Goal: Information Seeking & Learning: Learn about a topic

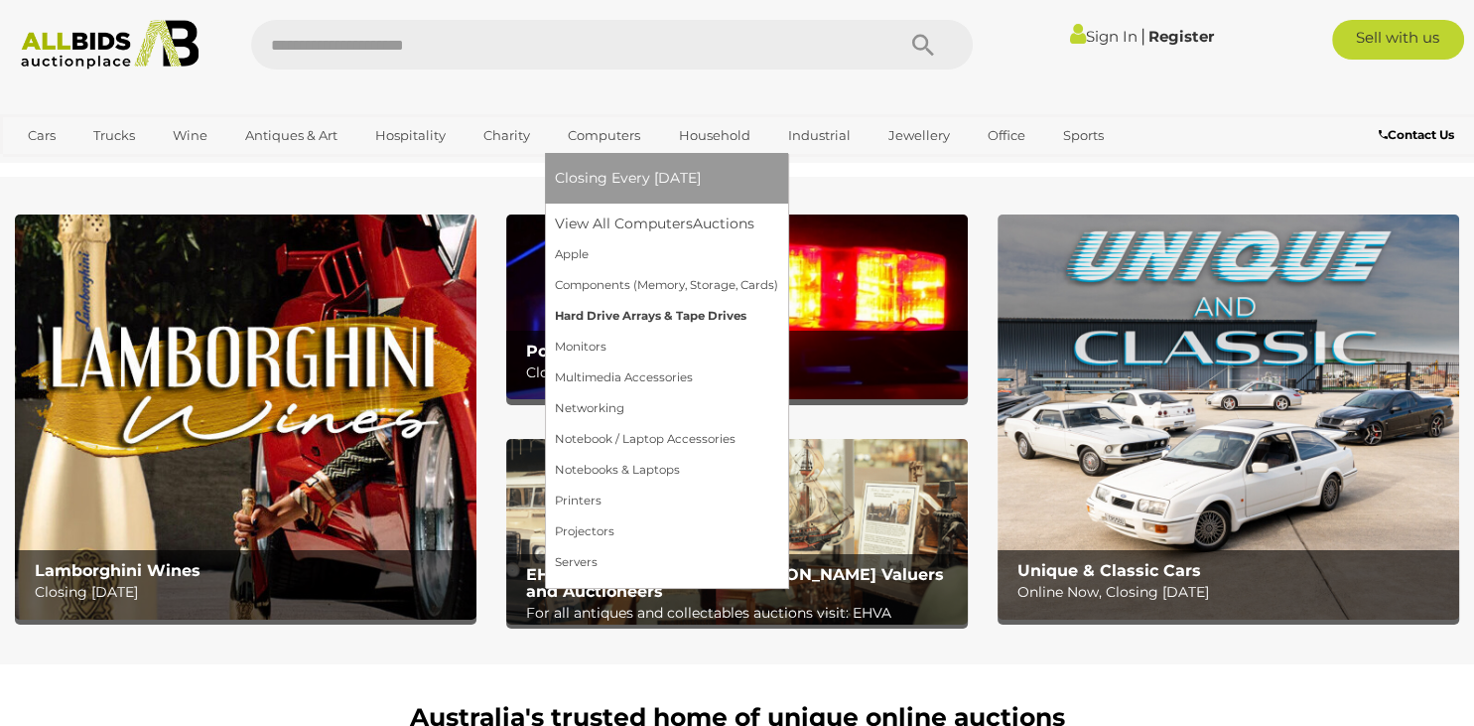
click at [609, 312] on link "Hard Drive Arrays & Tape Drives" at bounding box center [666, 316] width 223 height 31
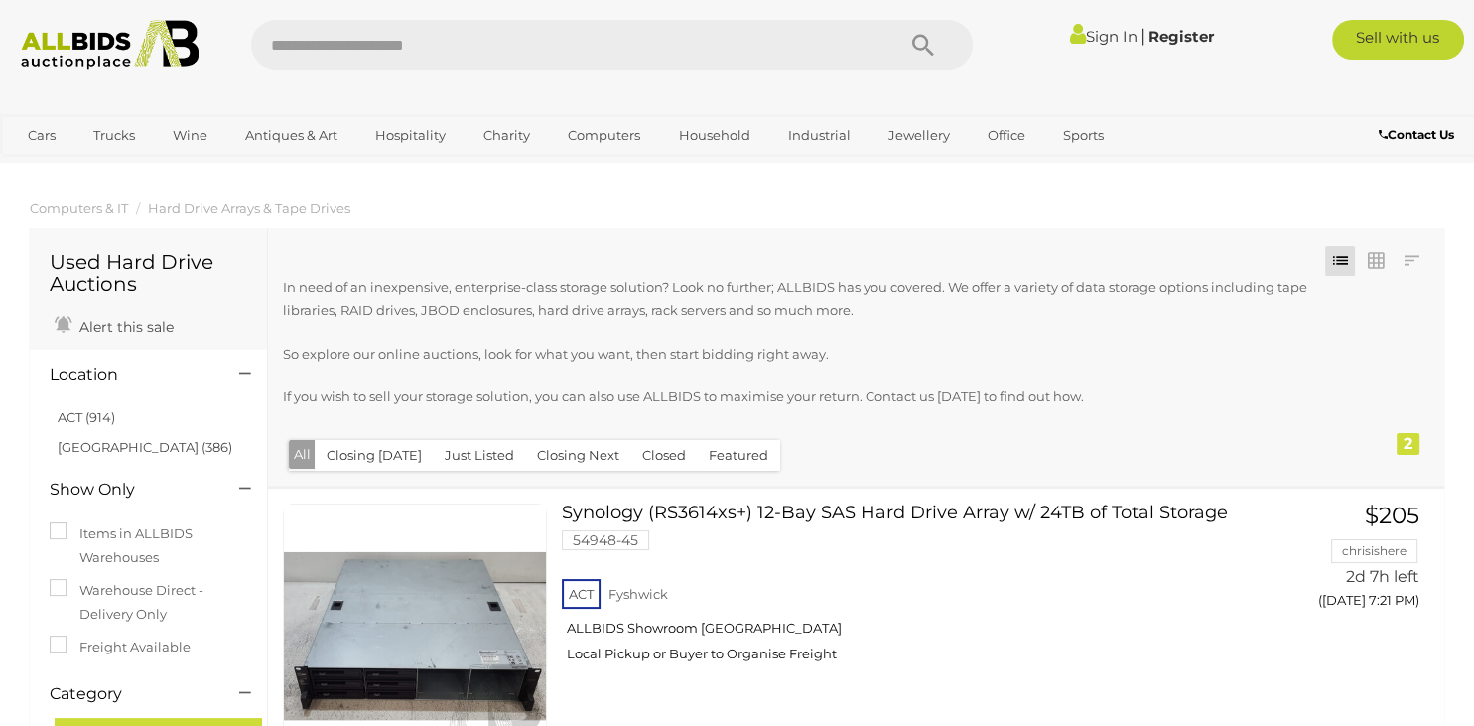
scroll to position [527, 0]
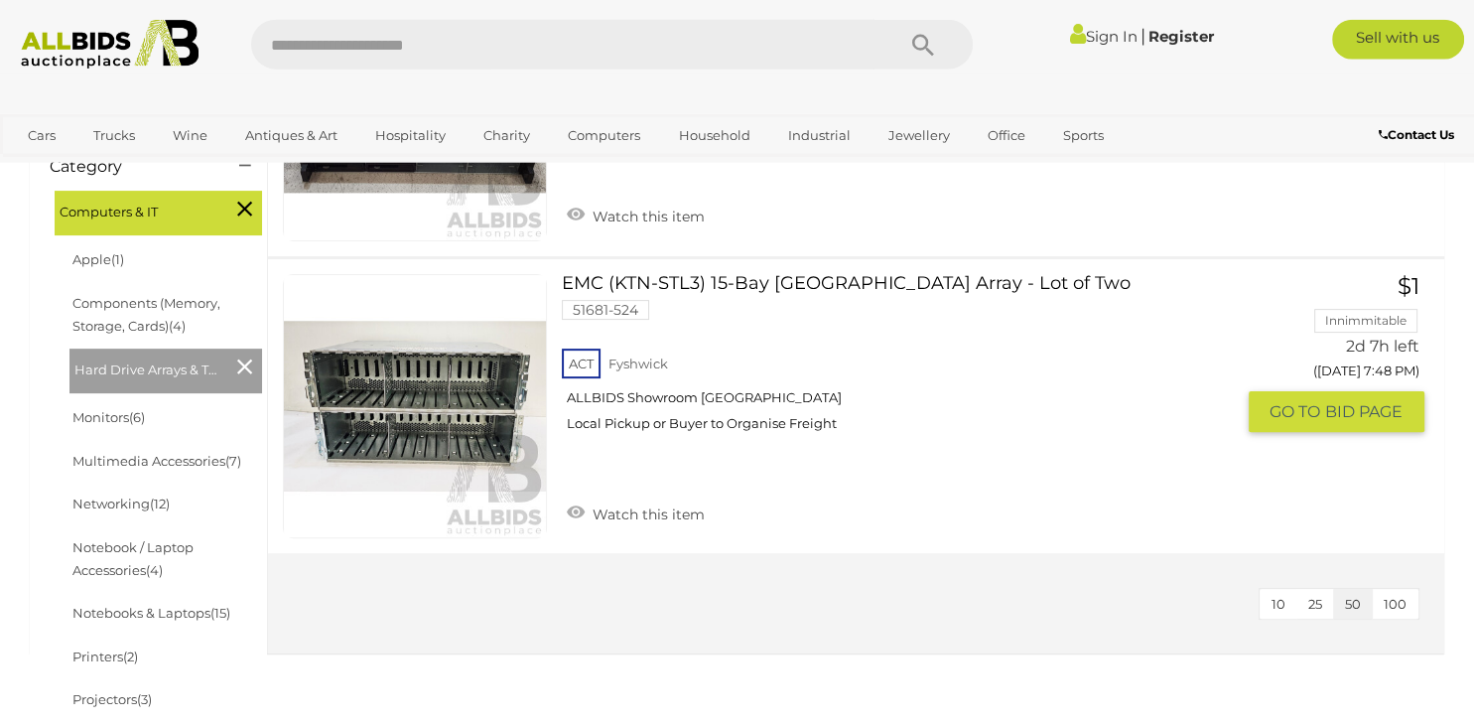
click at [806, 289] on link "EMC (KTN-STL3) 15-Bay Hard Drive Array - Lot of Two 51681-524 ACT Fyshwick" at bounding box center [905, 361] width 656 height 174
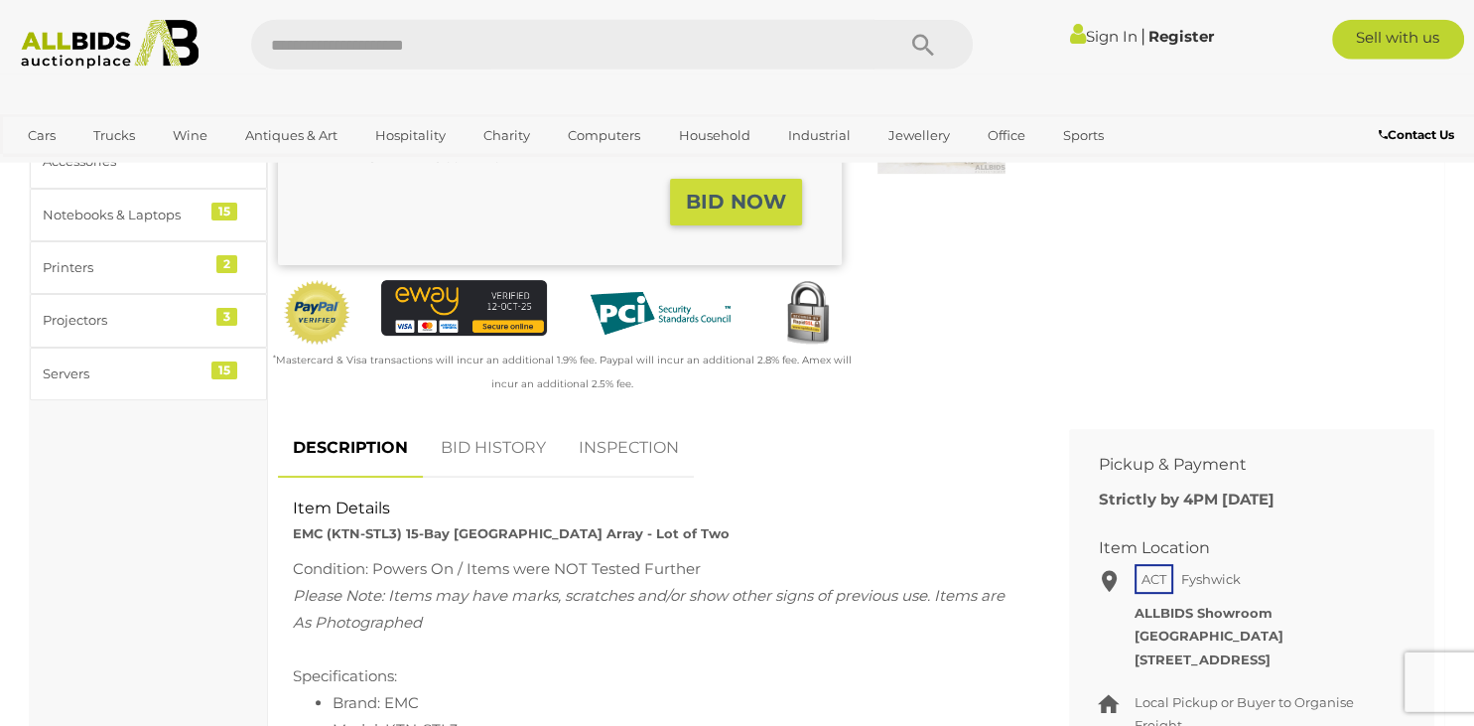
scroll to position [1055, 0]
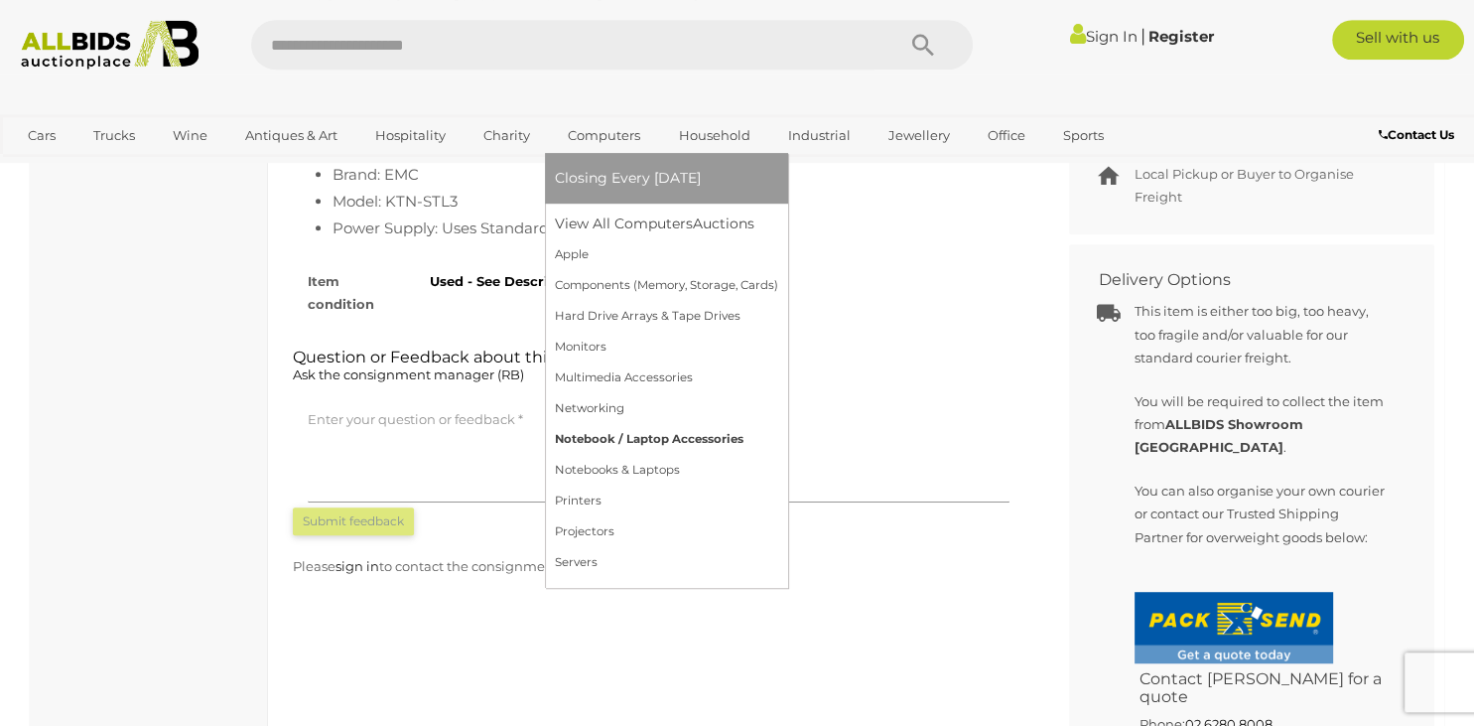
click at [618, 436] on link "Notebook / Laptop Accessories" at bounding box center [666, 439] width 223 height 31
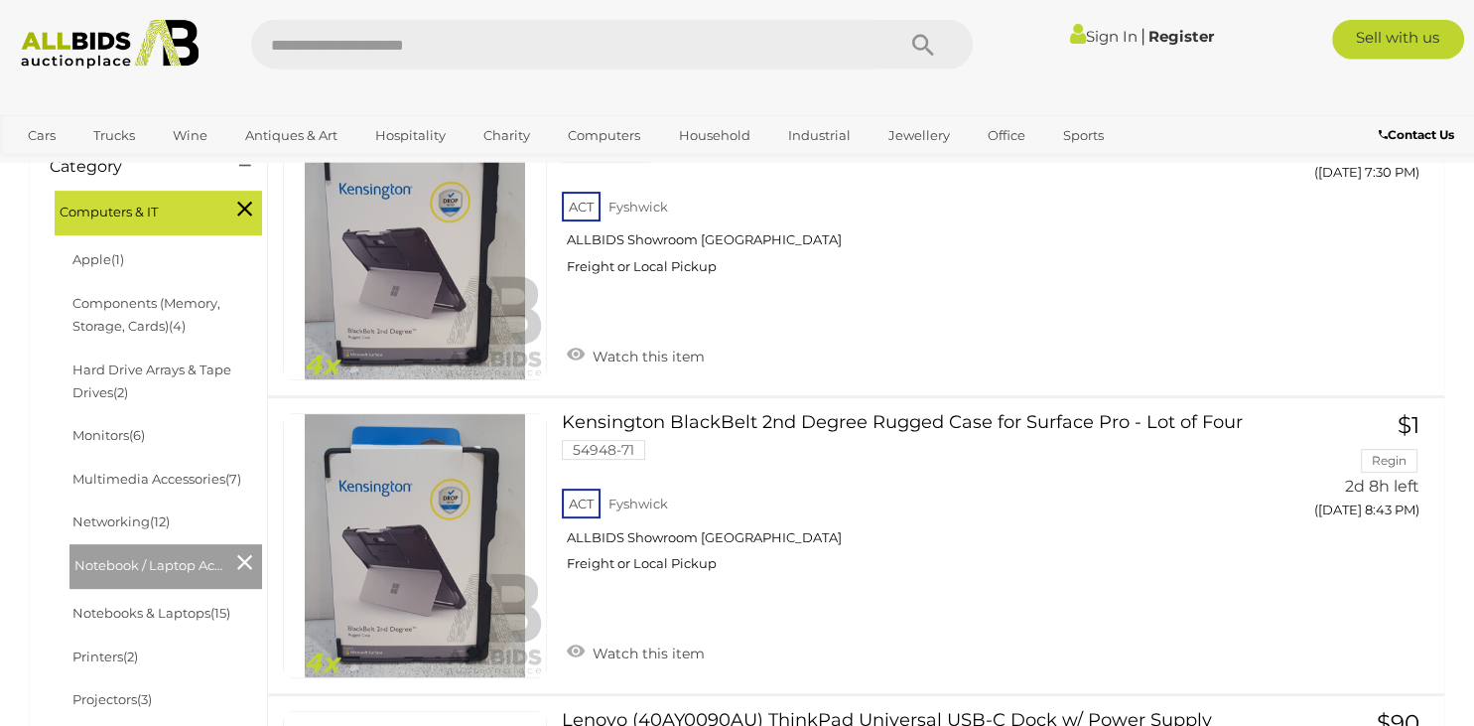
scroll to position [1055, 0]
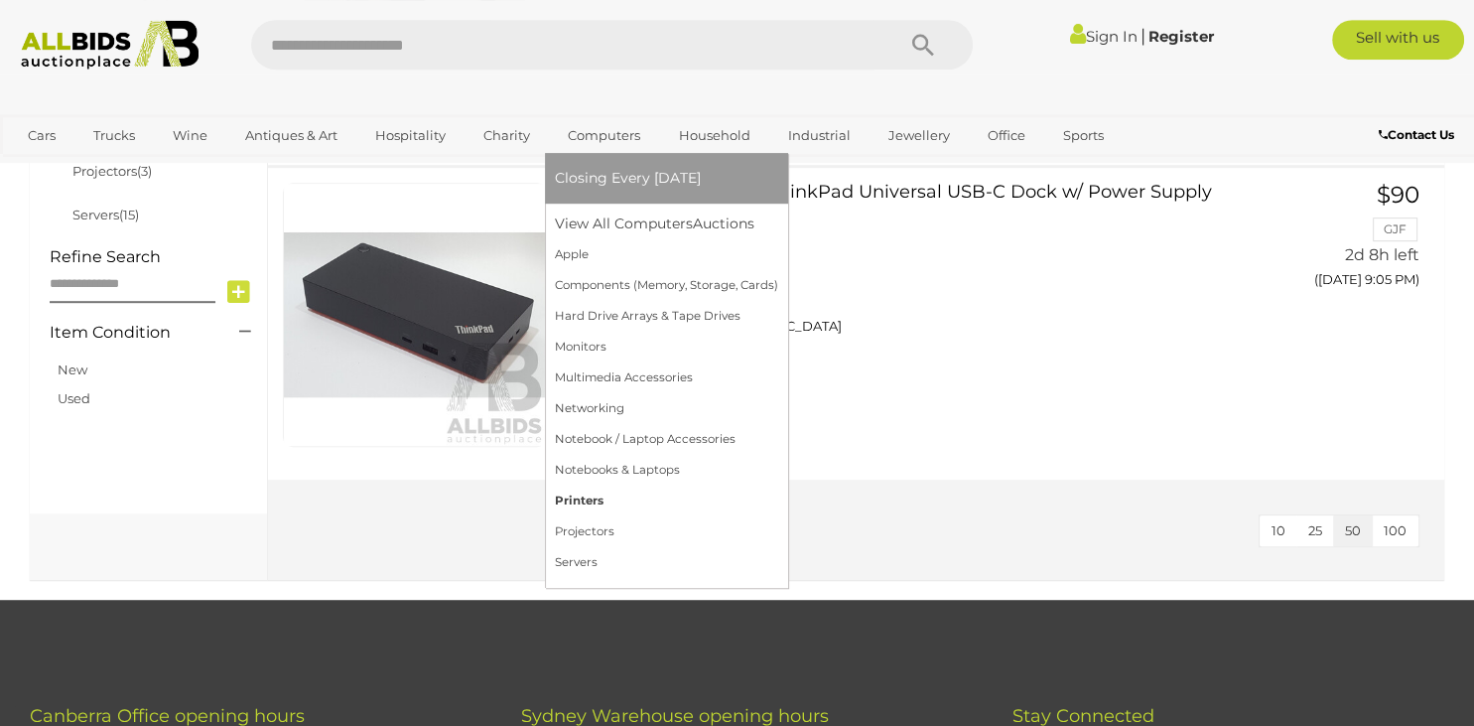
click at [584, 506] on link "Printers" at bounding box center [666, 501] width 223 height 31
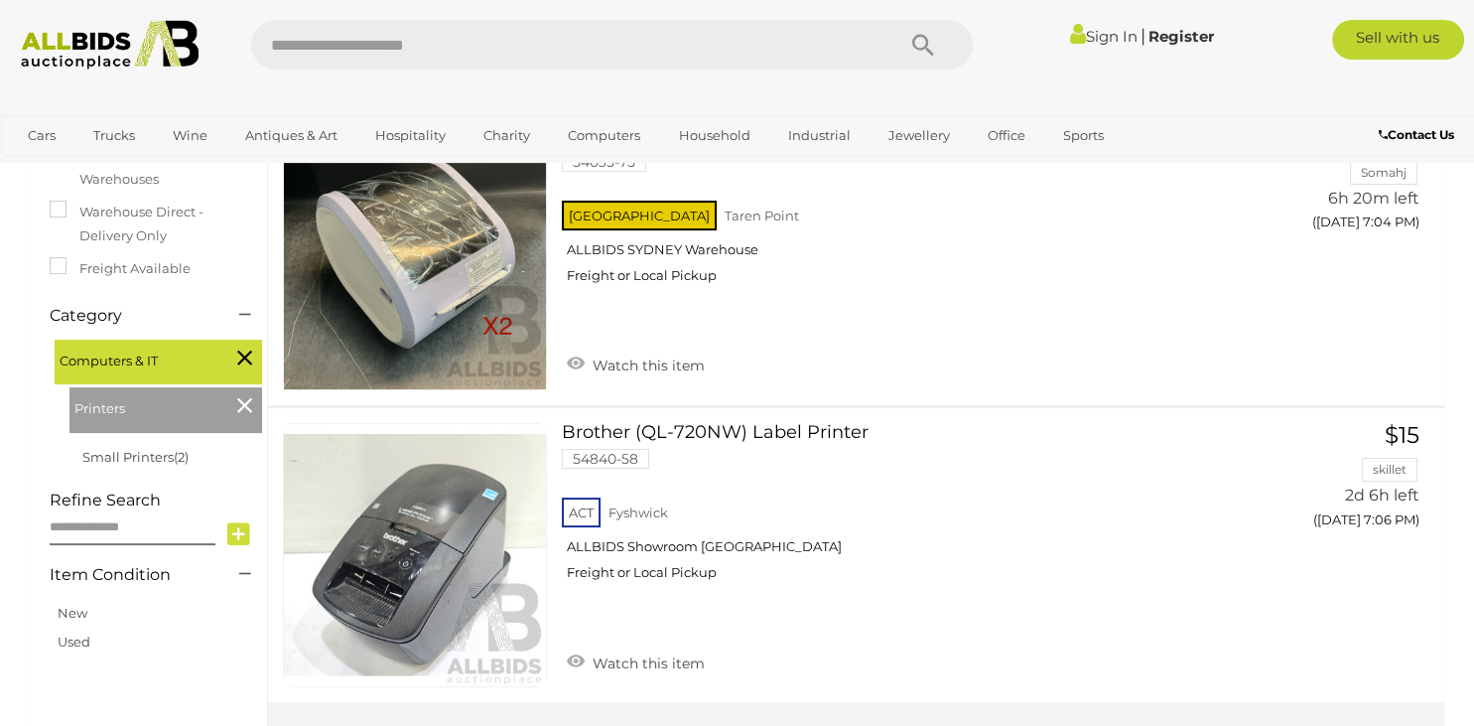
scroll to position [527, 0]
